Goal: Browse casually

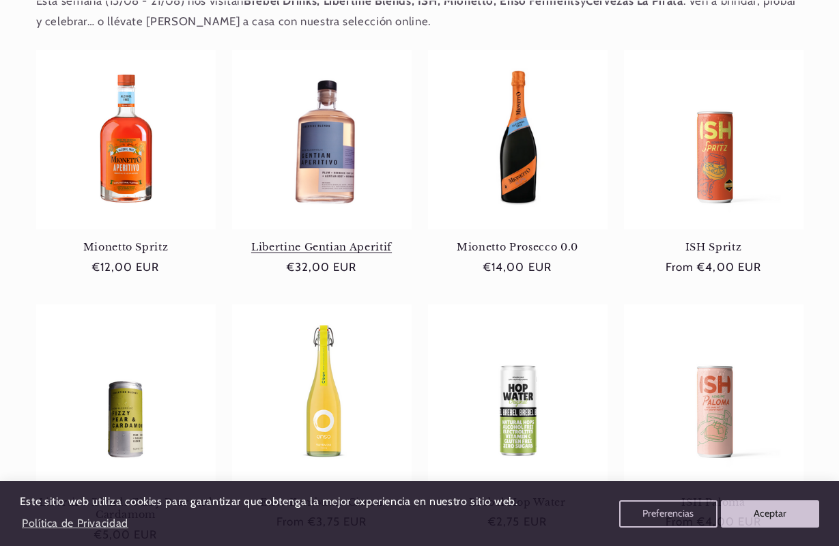
scroll to position [570, 0]
click at [315, 240] on link "Libertine Gentian Aperitif" at bounding box center [321, 246] width 179 height 12
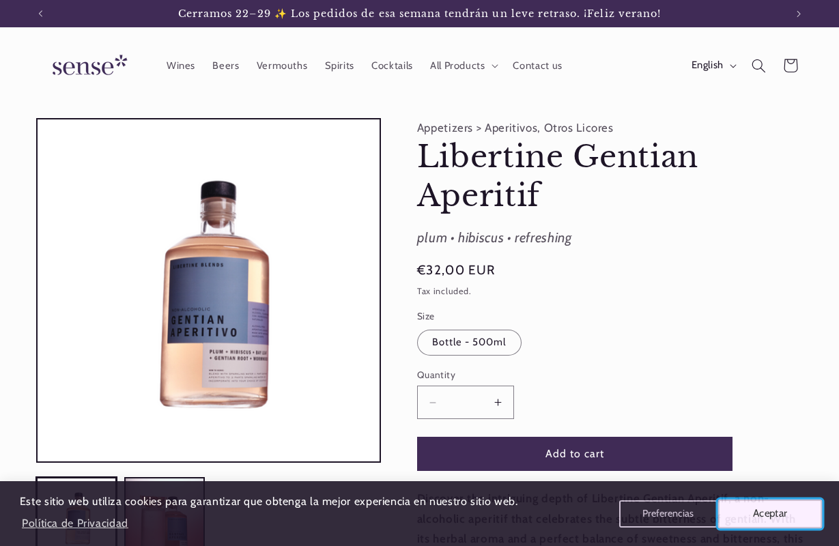
click at [768, 521] on button "Aceptar" at bounding box center [770, 513] width 104 height 29
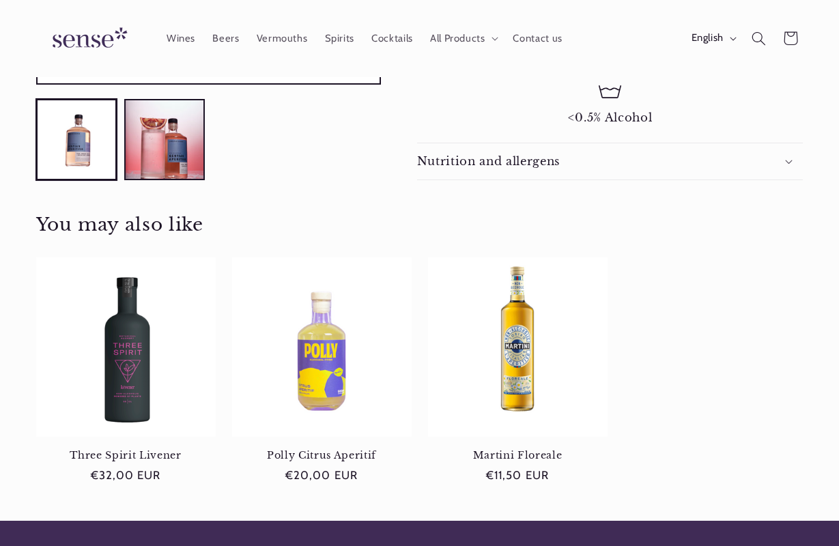
scroll to position [598, 0]
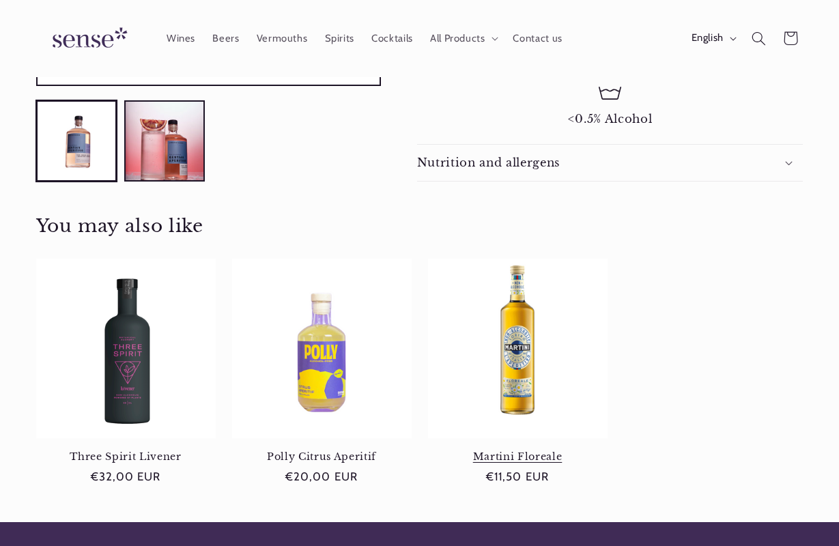
click at [550, 450] on link "Martini Floreale" at bounding box center [517, 456] width 179 height 12
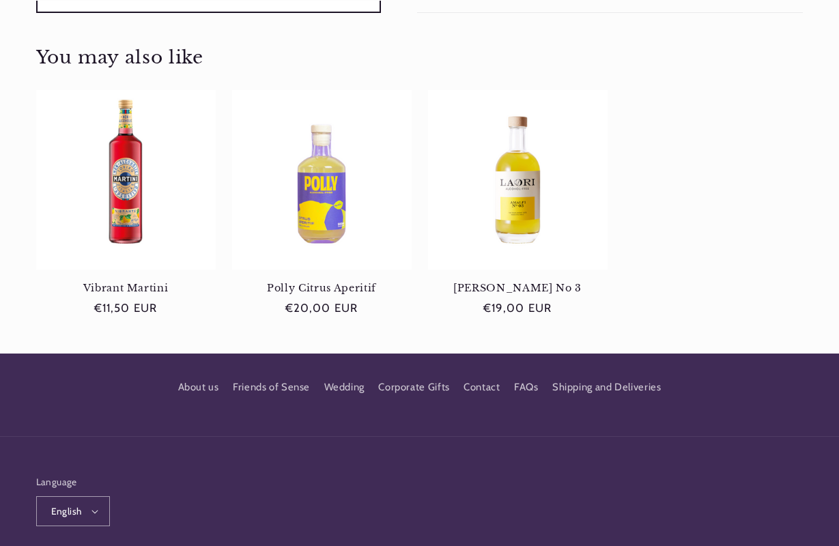
scroll to position [791, 0]
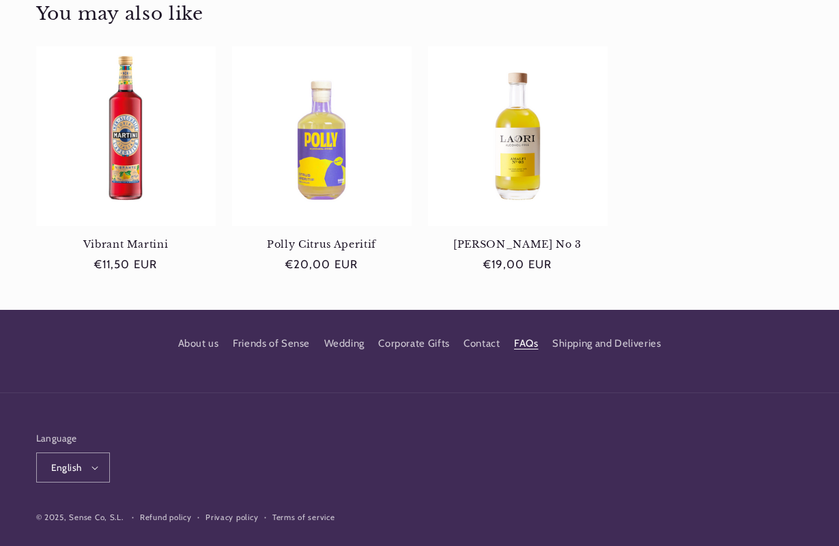
click at [526, 332] on link "FAQs" at bounding box center [526, 344] width 25 height 25
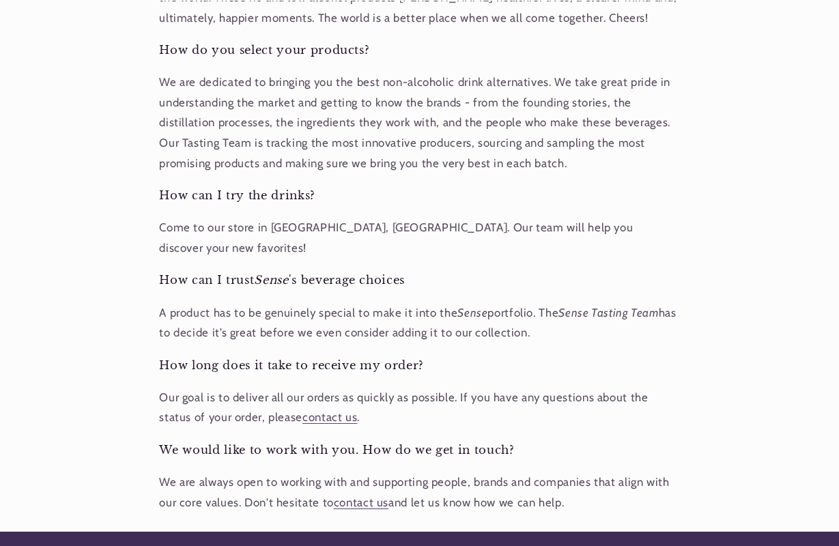
scroll to position [0, 744]
click at [349, 495] on link "contact us" at bounding box center [361, 502] width 55 height 14
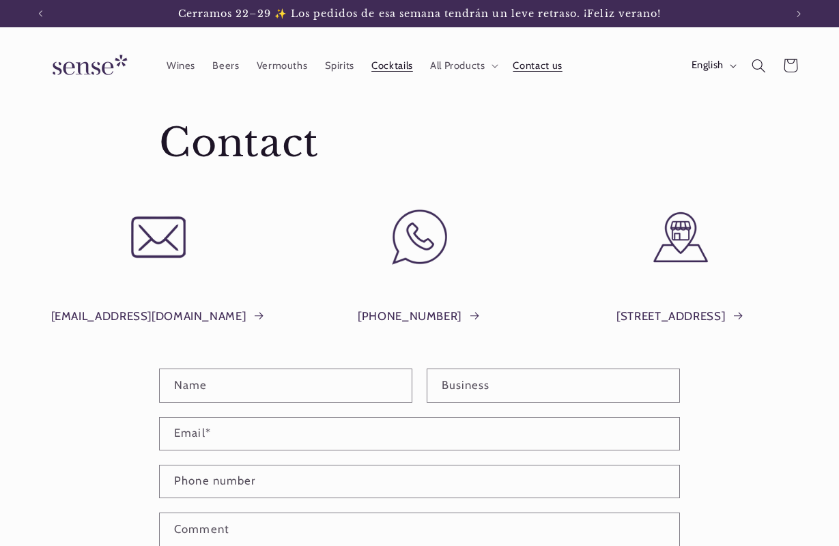
click at [407, 67] on span "Cocktails" at bounding box center [392, 65] width 42 height 13
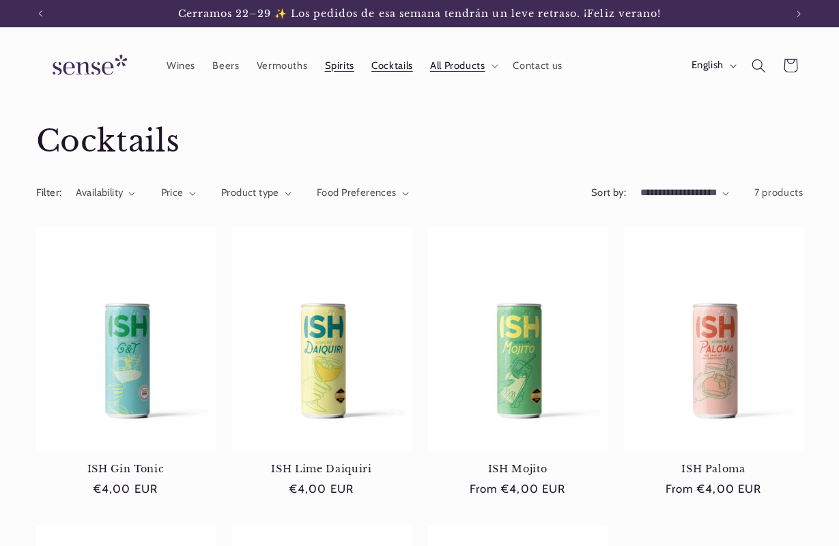
click at [334, 72] on link "Spirits" at bounding box center [339, 65] width 47 height 30
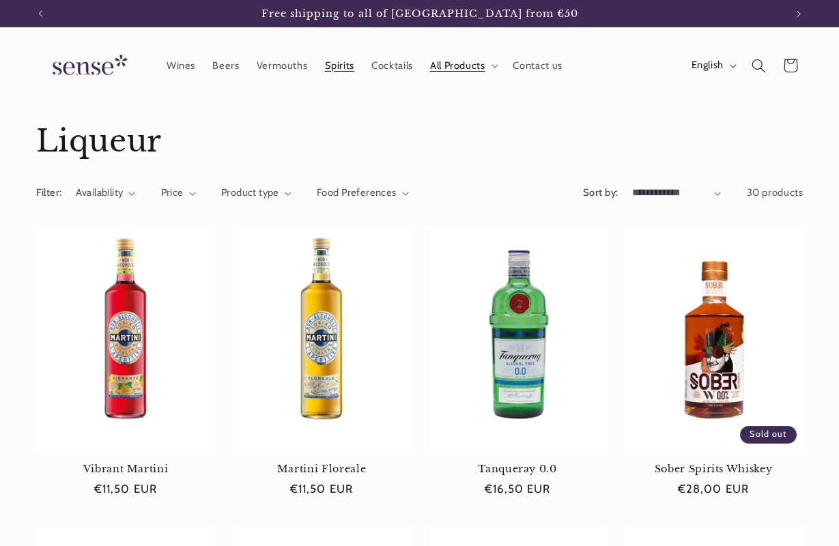
click at [86, 67] on img at bounding box center [87, 65] width 102 height 39
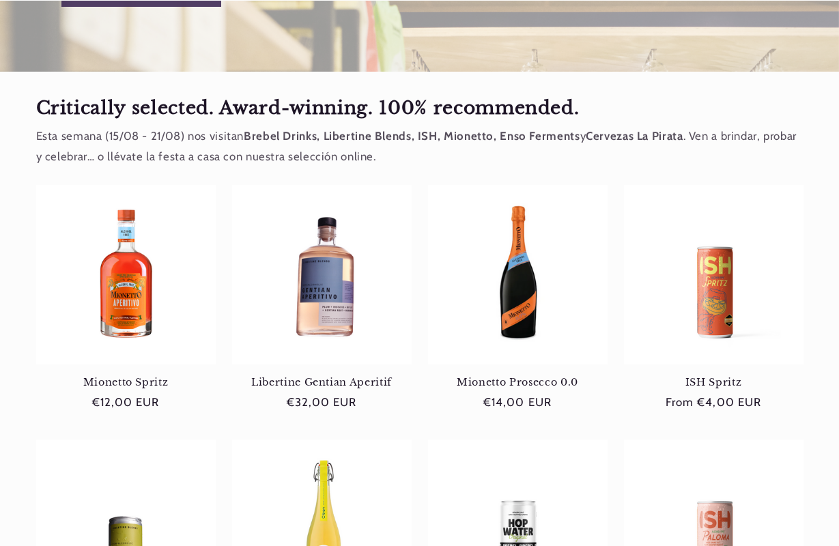
scroll to position [435, 0]
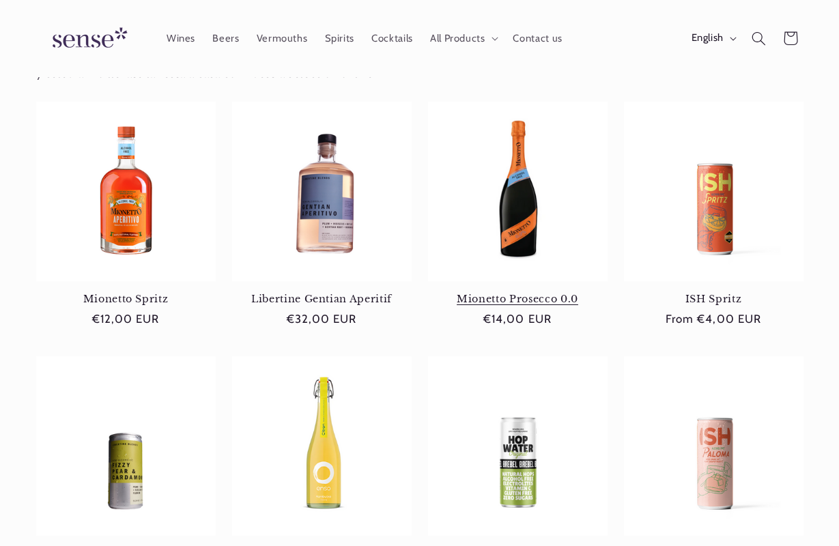
click at [534, 293] on link "Mionetto Prosecco 0.0" at bounding box center [517, 299] width 179 height 12
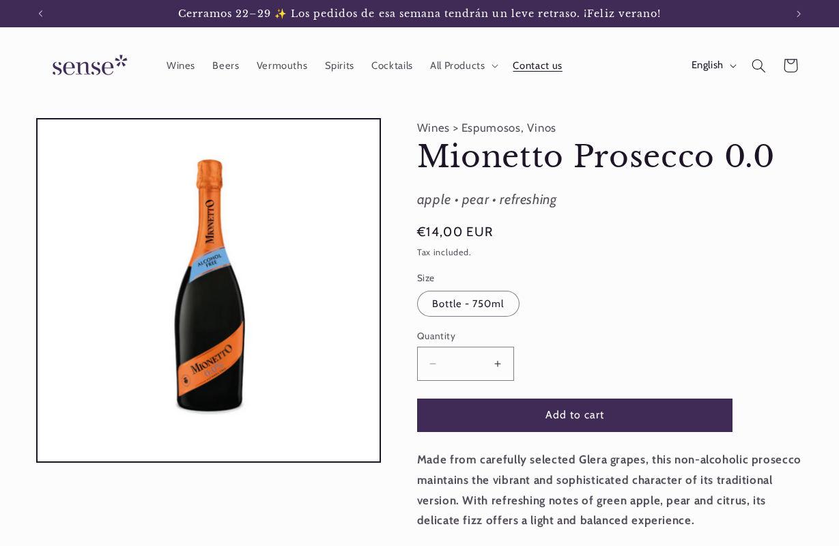
click at [542, 71] on span "Contact us" at bounding box center [536, 65] width 49 height 13
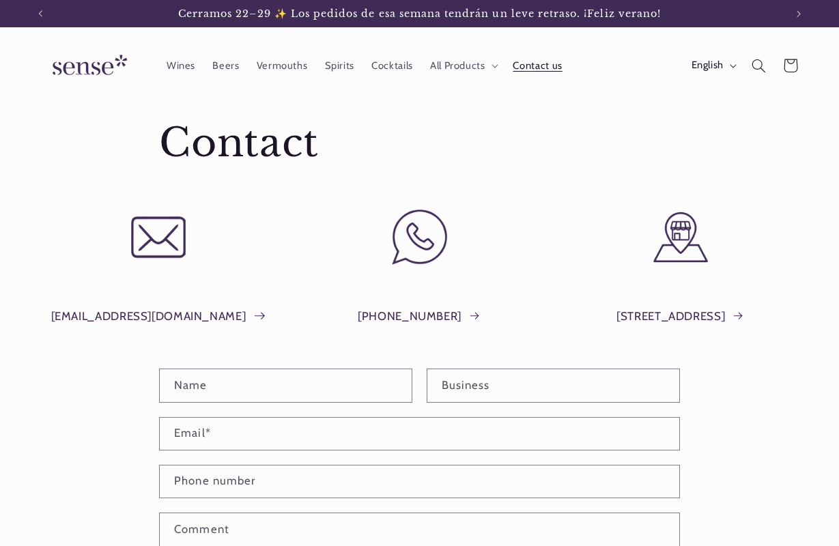
click at [171, 312] on link "info@shopsense.eu" at bounding box center [158, 316] width 214 height 20
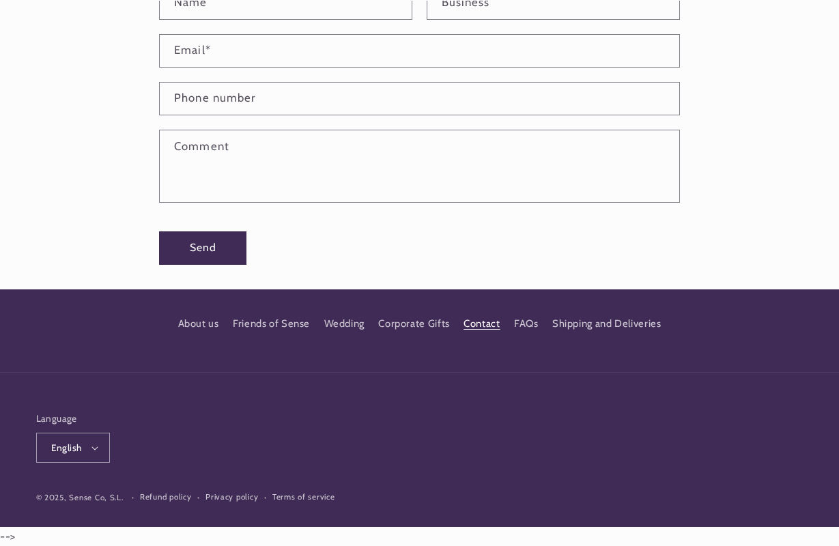
scroll to position [0, 744]
click at [339, 324] on link "Wedding" at bounding box center [344, 323] width 40 height 25
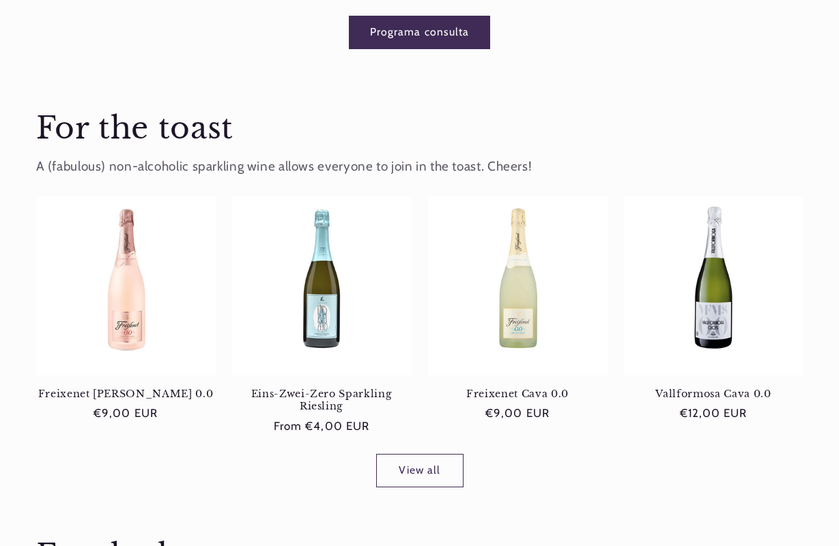
scroll to position [609, 0]
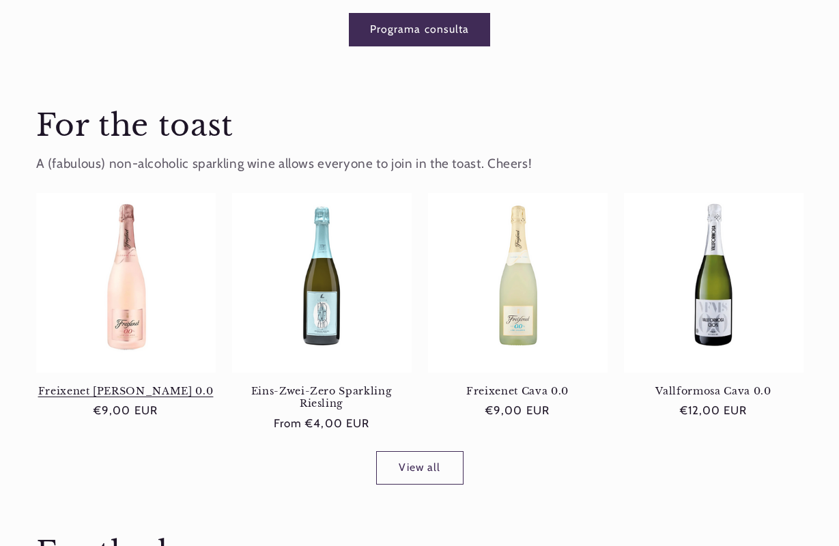
click at [173, 385] on link "Freixenet Cava Rosé 0.0" at bounding box center [125, 391] width 179 height 12
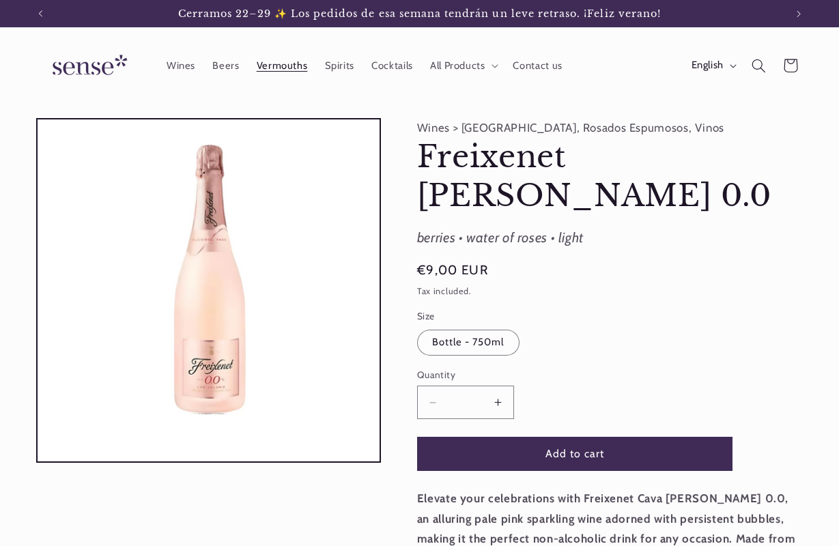
click at [299, 61] on span "Vermouths" at bounding box center [282, 65] width 51 height 13
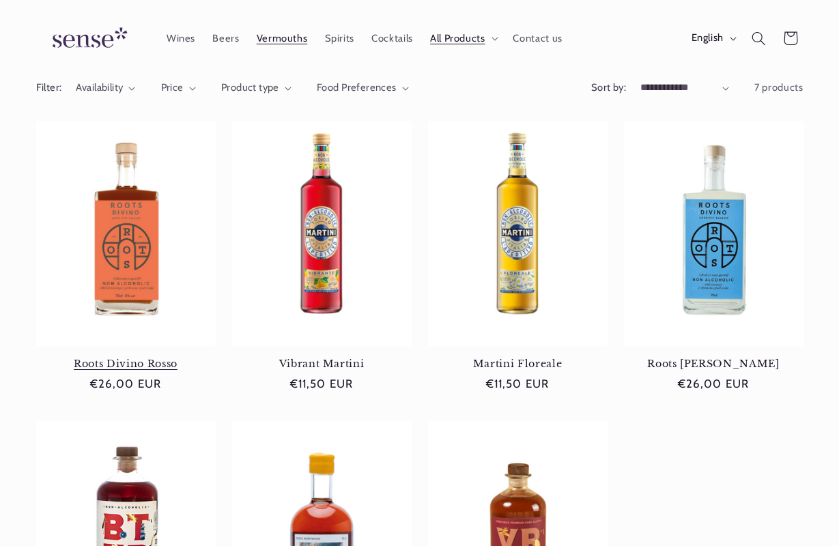
scroll to position [0, 744]
click at [134, 358] on link "Roots Divino Rosso" at bounding box center [125, 364] width 179 height 12
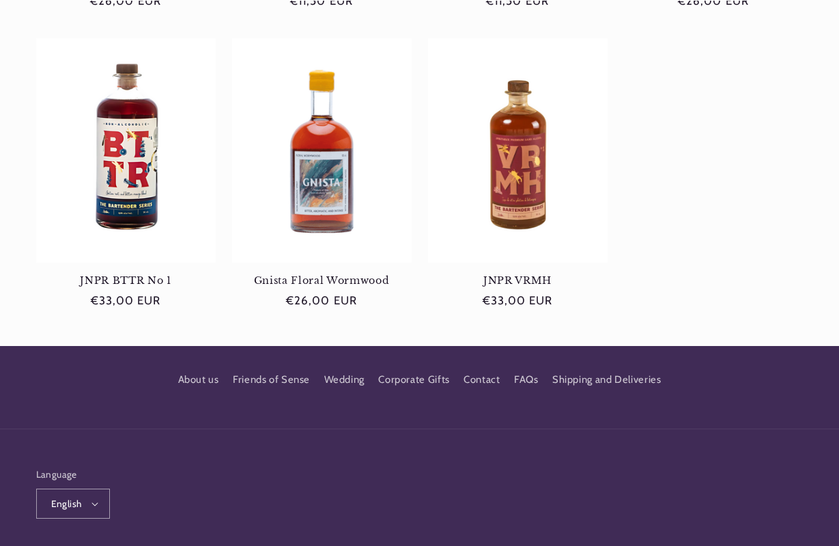
scroll to position [491, 0]
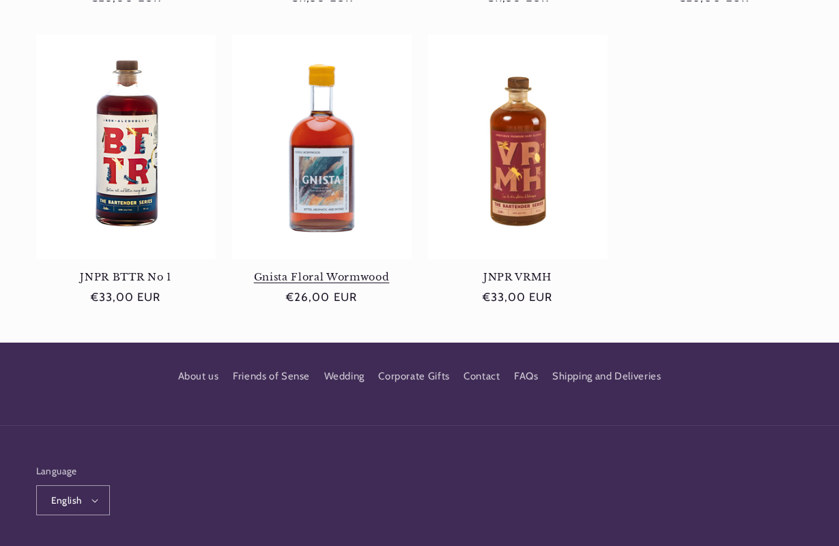
click at [310, 271] on link "Gnista Floral Wormwood" at bounding box center [321, 277] width 179 height 12
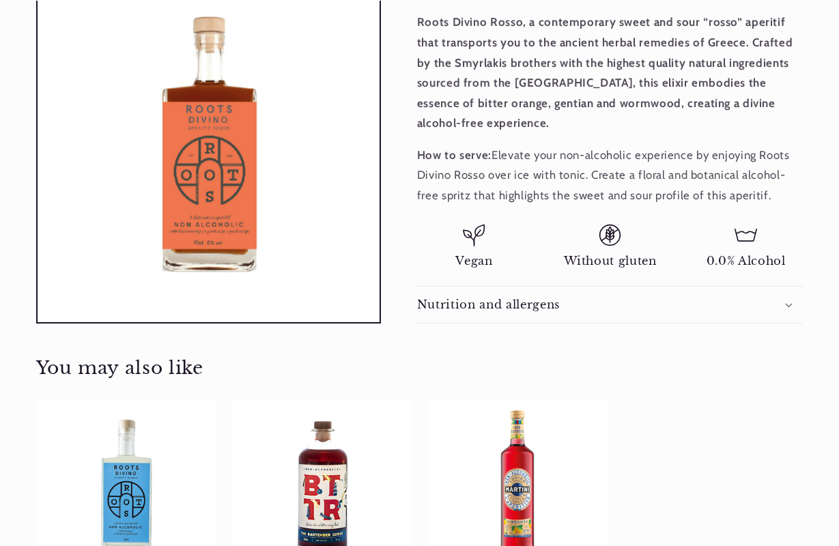
scroll to position [442, 0]
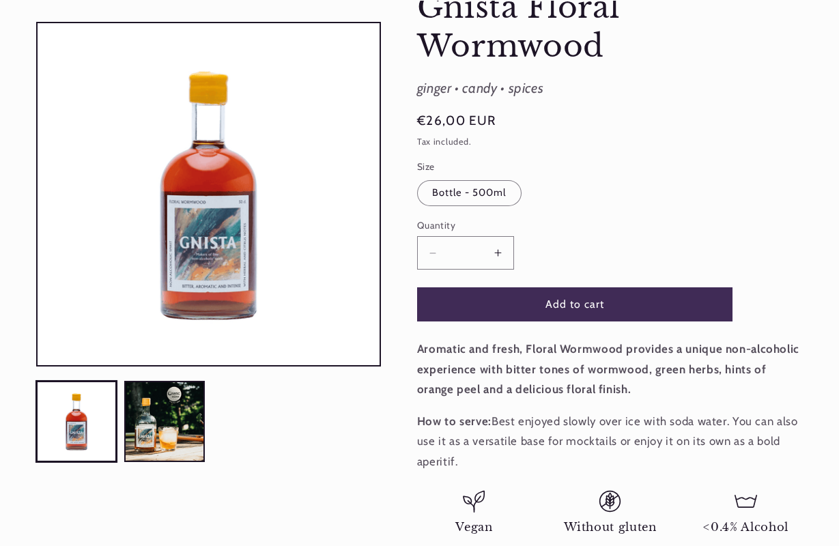
scroll to position [155, 0]
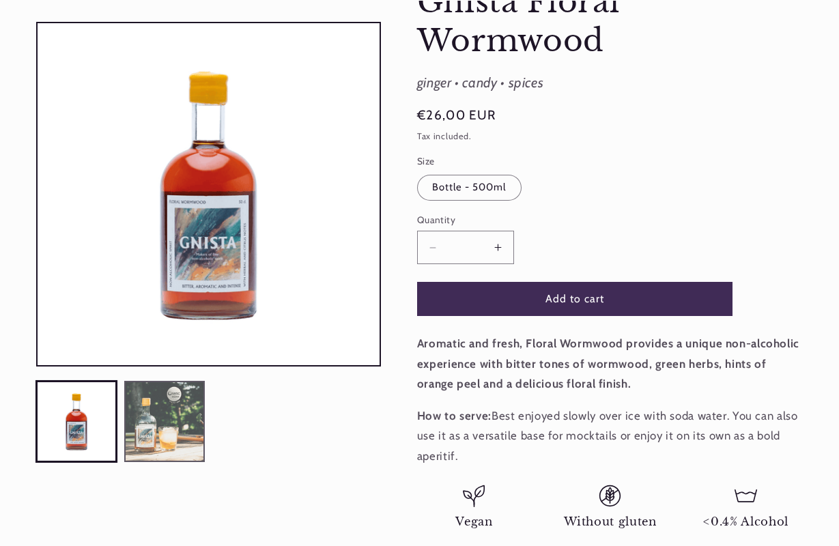
click at [157, 445] on button "Load image 2 in gallery view" at bounding box center [164, 421] width 81 height 81
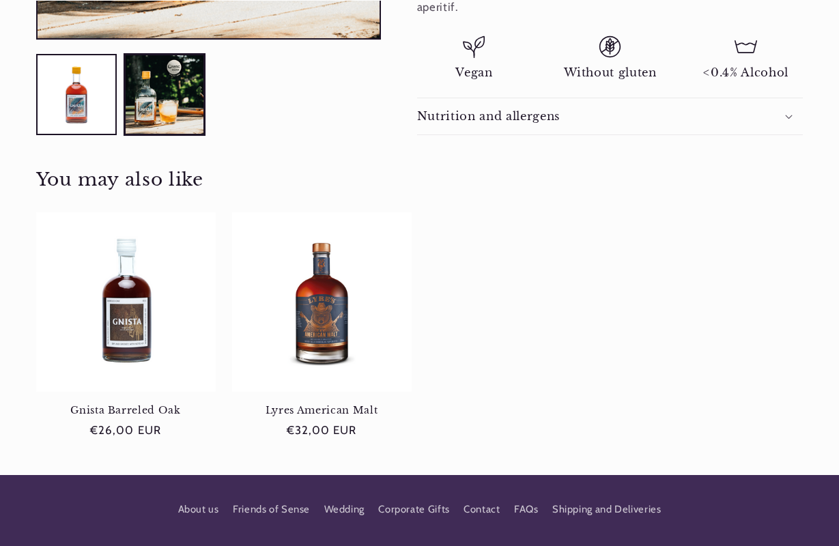
scroll to position [789, 0]
